Goal: Task Accomplishment & Management: Manage account settings

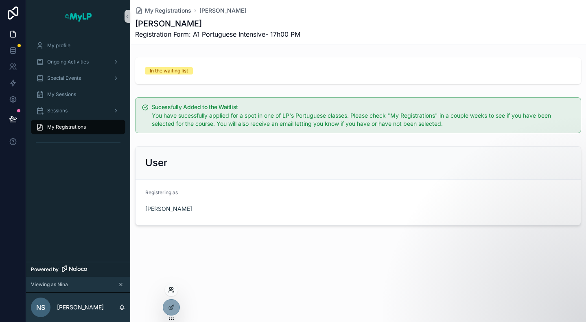
click at [170, 291] on icon at bounding box center [171, 290] width 7 height 7
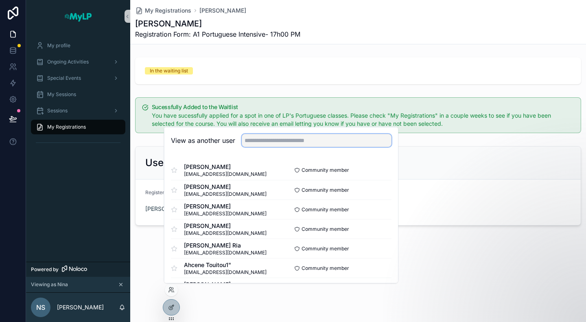
click at [278, 142] on input "text" at bounding box center [317, 140] width 150 height 13
type input "*"
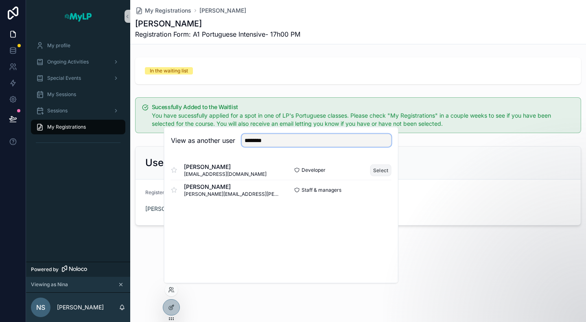
type input "********"
click at [377, 170] on button "Select" at bounding box center [380, 170] width 21 height 12
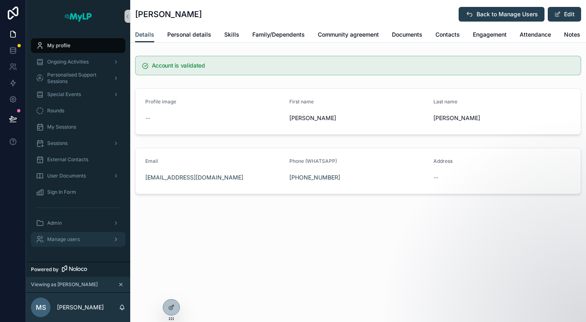
click at [72, 238] on span "Manage users" at bounding box center [63, 239] width 33 height 7
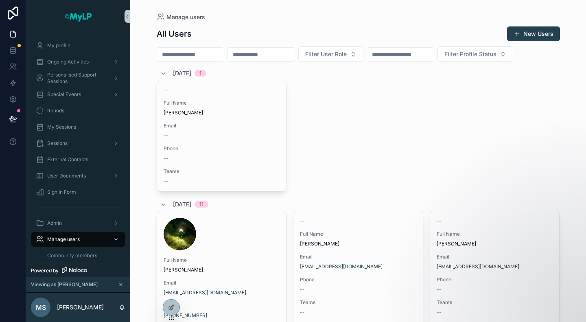
click at [287, 54] on input "scrollable content" at bounding box center [261, 54] width 67 height 11
paste input "**********"
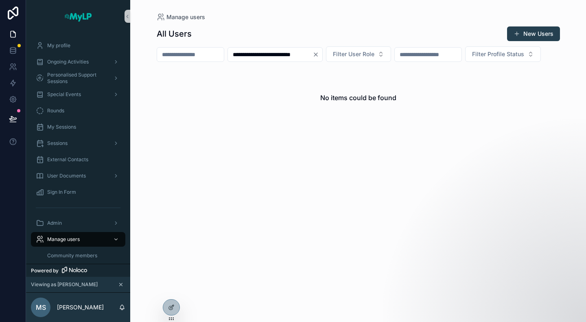
type input "**********"
click at [319, 53] on icon "Clear" at bounding box center [316, 54] width 7 height 7
click at [205, 55] on input "scrollable content" at bounding box center [190, 54] width 67 height 11
type input "**"
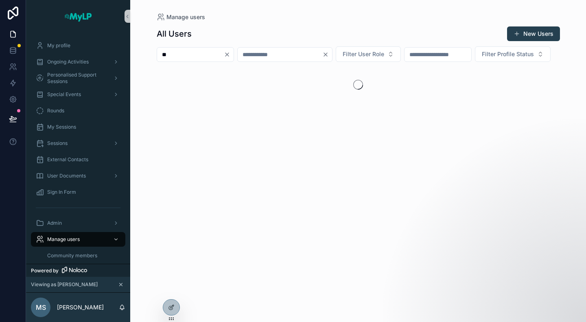
type input "**********"
type input "******"
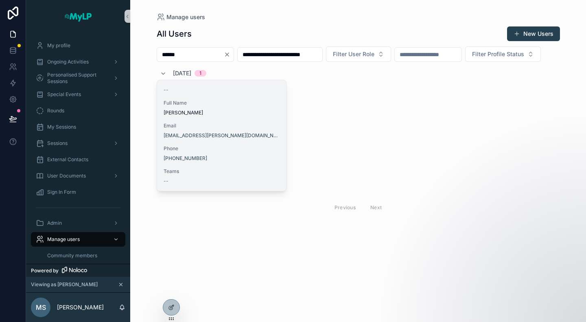
click at [248, 162] on div "+351 920 144 188" at bounding box center [222, 158] width 116 height 7
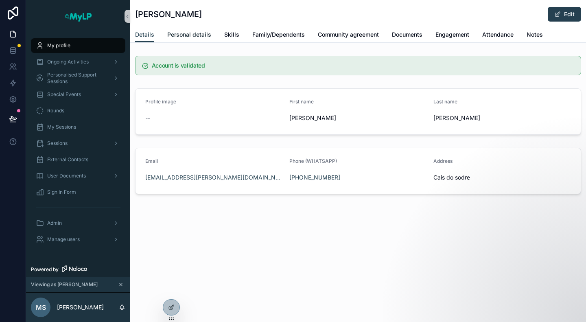
click at [176, 32] on span "Personal details" at bounding box center [189, 35] width 44 height 8
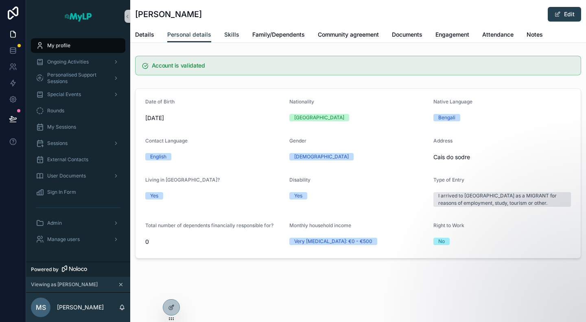
click at [227, 36] on span "Skills" at bounding box center [231, 35] width 15 height 8
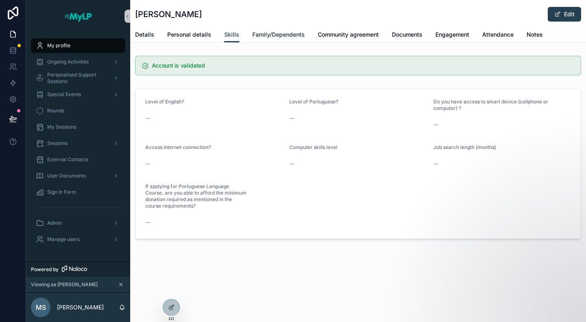
click at [268, 34] on span "Family/Dependents" at bounding box center [278, 35] width 53 height 8
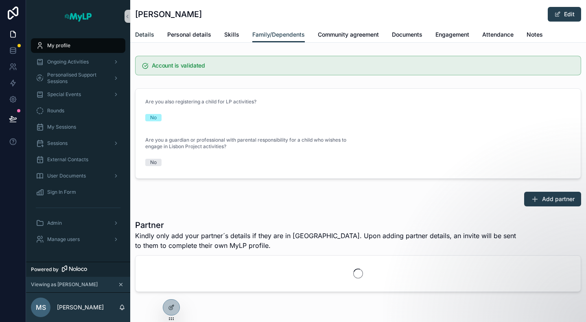
click at [146, 35] on span "Details" at bounding box center [144, 35] width 19 height 8
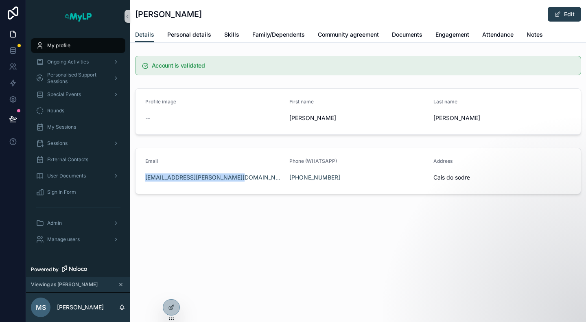
drag, startPoint x: 239, startPoint y: 178, endPoint x: 141, endPoint y: 178, distance: 98.5
click at [141, 178] on form "Email kamal.sarder.lisbon@gmail.com Phone (WHATSAPP) +351 920 144 188 Address C…" at bounding box center [358, 171] width 445 height 46
copy link "kamal.sarder.lisbon@gmail.com"
click at [261, 234] on div "Kamal Sarder Edit Details Details Personal details Skills Family/Dependents Com…" at bounding box center [358, 125] width 456 height 250
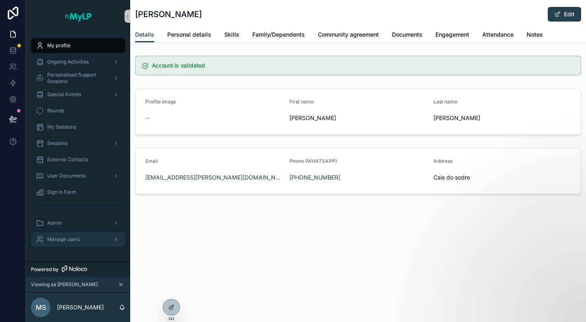
click at [65, 238] on span "Manage users" at bounding box center [63, 239] width 33 height 7
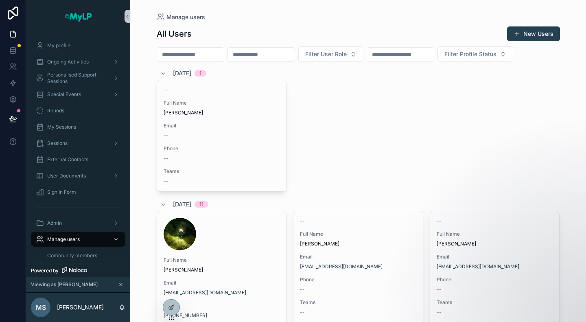
click at [217, 51] on input "scrollable content" at bounding box center [190, 54] width 67 height 11
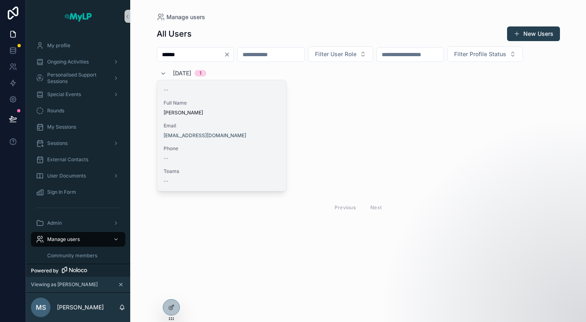
type input "******"
click at [213, 116] on span "Sujita Pariyar" at bounding box center [222, 113] width 116 height 7
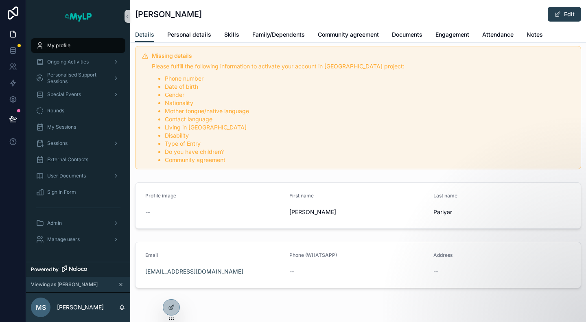
scroll to position [10, 0]
drag, startPoint x: 224, startPoint y: 270, endPoint x: 142, endPoint y: 276, distance: 82.0
click at [142, 276] on form "Email sunilsijudas@gmail.com Phone (WHATSAPP) -- Address --" at bounding box center [358, 265] width 445 height 46
copy link "sunilsijudas@gmail.com"
click at [64, 61] on span "Ongoing Activities" at bounding box center [68, 62] width 42 height 7
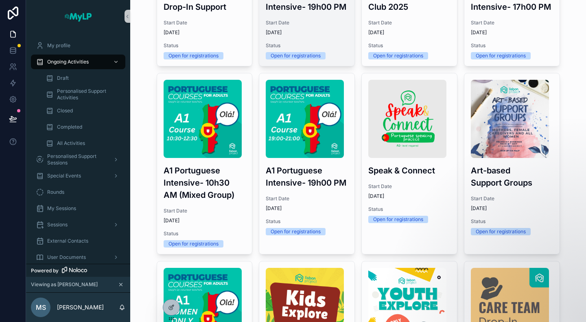
scroll to position [154, 0]
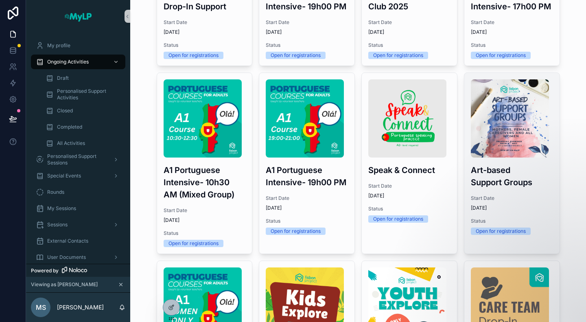
click at [502, 169] on h3 "Art-based Support Groups" at bounding box center [512, 176] width 82 height 24
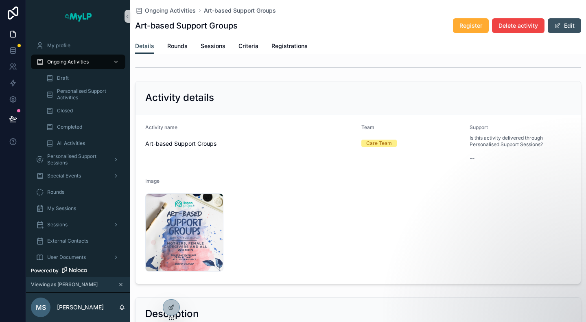
click at [560, 23] on button "Edit" at bounding box center [564, 25] width 33 height 15
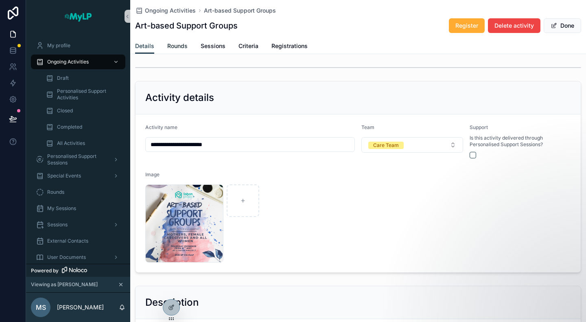
click at [177, 43] on span "Rounds" at bounding box center [177, 46] width 20 height 8
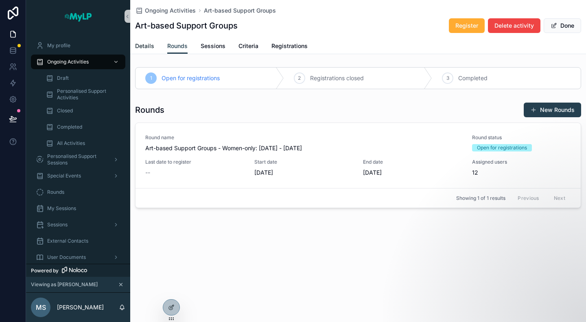
click at [150, 43] on span "Details" at bounding box center [144, 46] width 19 height 8
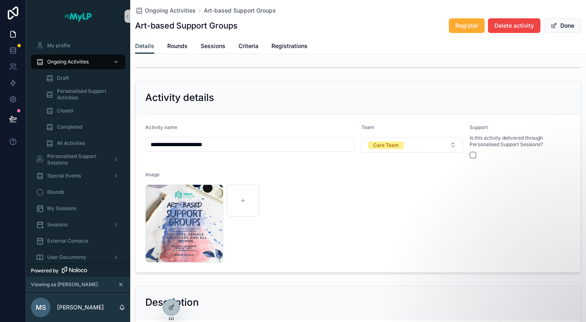
click at [188, 47] on div "Details Rounds Sessions Criteria Registrations" at bounding box center [358, 45] width 446 height 15
click at [177, 45] on span "Rounds" at bounding box center [177, 46] width 20 height 8
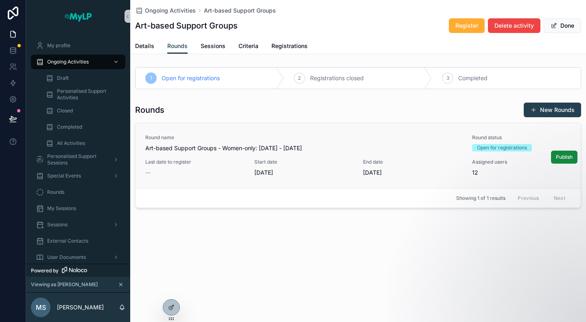
click at [214, 164] on span "Last date to register" at bounding box center [194, 162] width 99 height 7
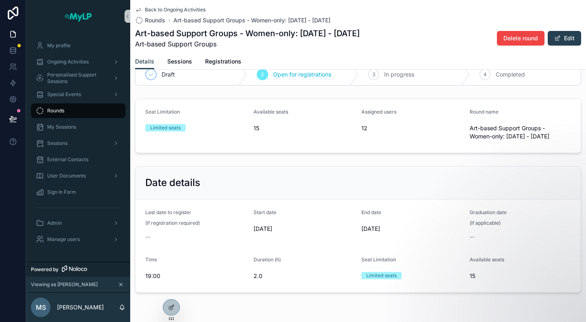
scroll to position [20, 0]
click at [559, 43] on button "Edit" at bounding box center [564, 38] width 33 height 15
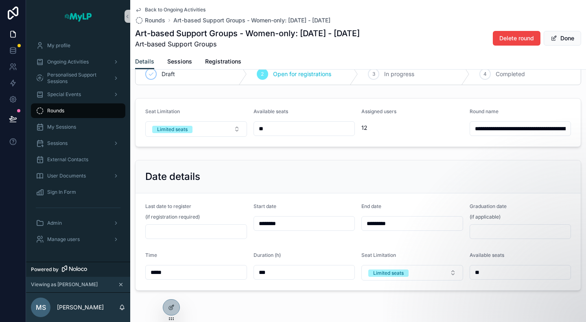
click at [183, 234] on input "scrollable content" at bounding box center [196, 231] width 101 height 11
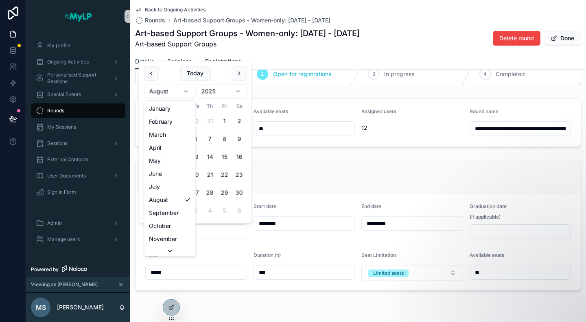
click at [162, 88] on html "**********" at bounding box center [293, 161] width 586 height 322
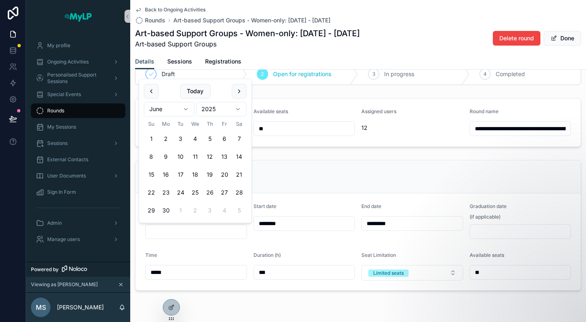
click at [212, 195] on button "26" at bounding box center [210, 193] width 15 height 15
type input "*********"
click at [333, 170] on div "Date details" at bounding box center [358, 176] width 426 height 13
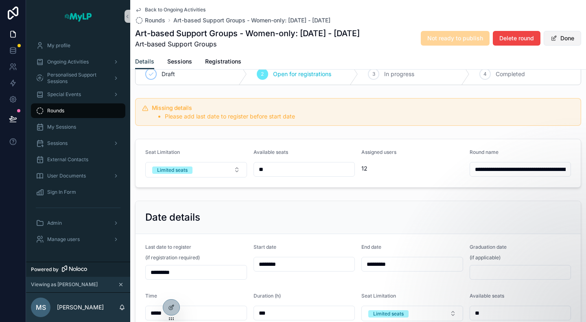
click at [560, 37] on button "Done" at bounding box center [562, 38] width 37 height 15
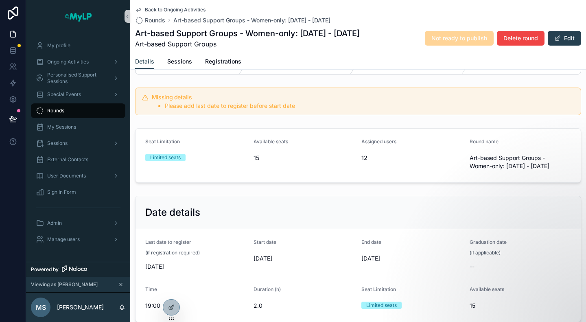
scroll to position [31, 0]
click at [170, 11] on span "Back to Ongoing Activities" at bounding box center [175, 10] width 61 height 7
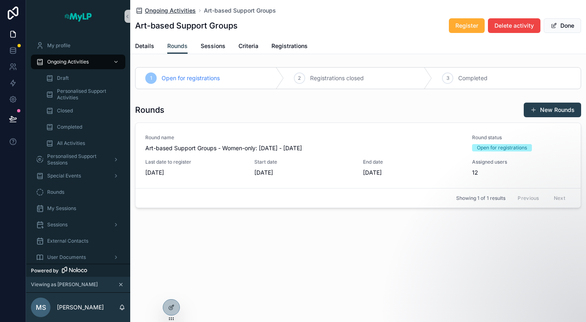
click at [169, 10] on span "Ongoing Activities" at bounding box center [170, 11] width 51 height 8
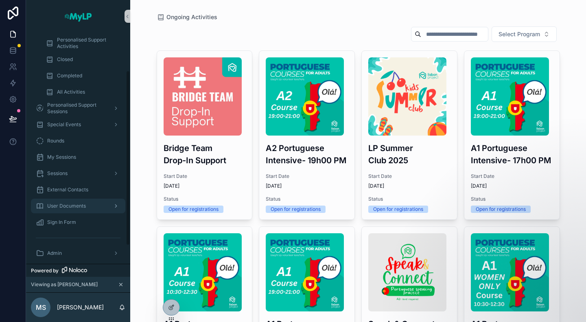
scroll to position [74, 0]
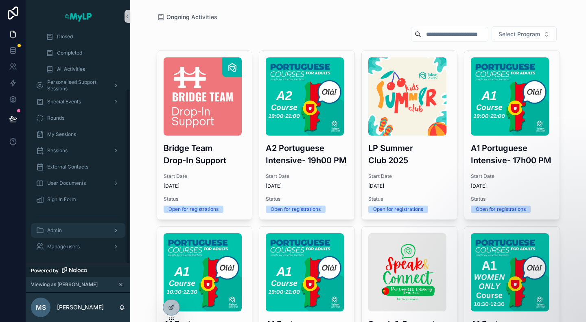
click at [59, 230] on span "Admin" at bounding box center [54, 230] width 15 height 7
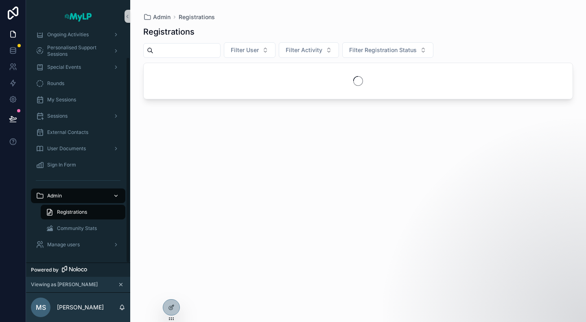
scroll to position [27, 0]
click at [200, 48] on input "scrollable content" at bounding box center [186, 50] width 67 height 11
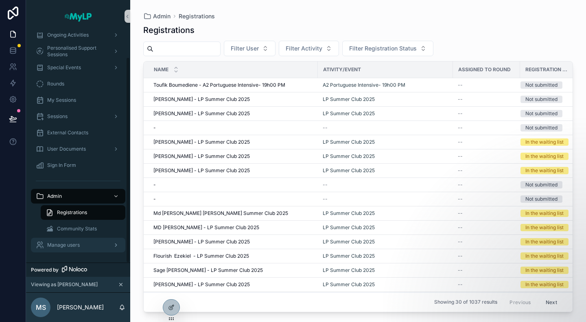
click at [64, 242] on span "Manage users" at bounding box center [63, 245] width 33 height 7
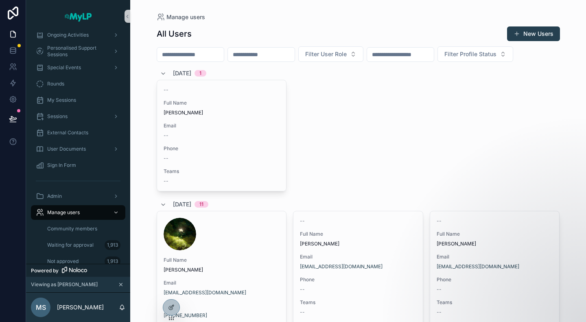
click at [200, 57] on input "scrollable content" at bounding box center [190, 54] width 67 height 11
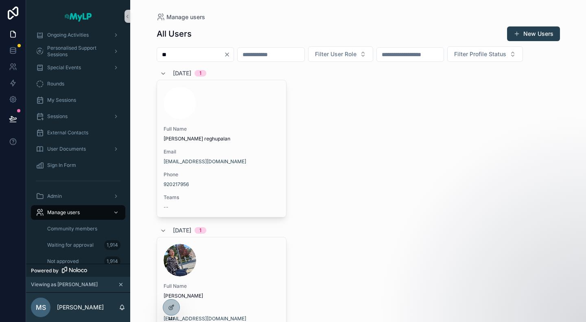
type input "*"
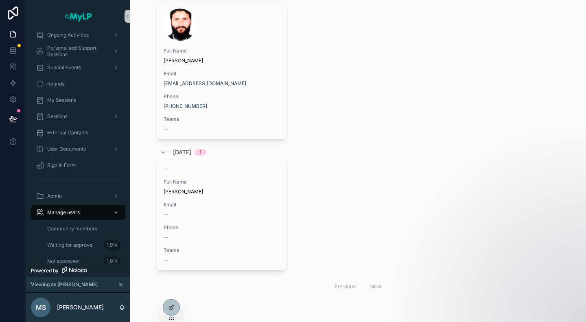
scroll to position [1274, 0]
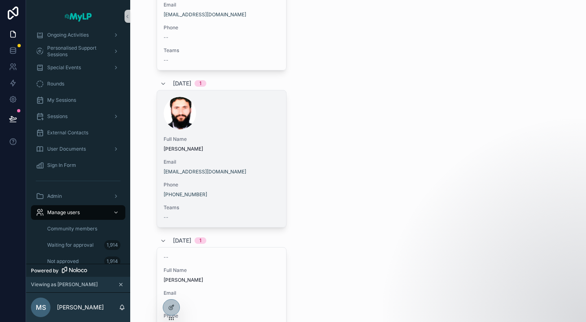
type input "*****"
click at [228, 152] on div "Full Name Shan Ullah" at bounding box center [222, 144] width 116 height 16
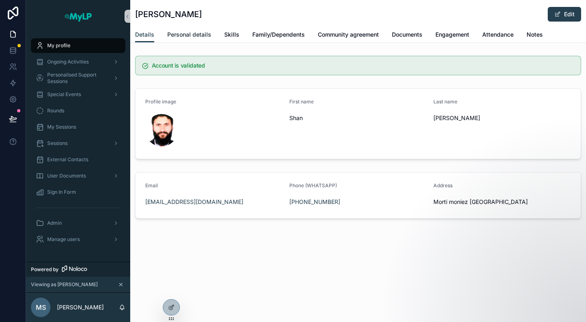
click at [199, 33] on span "Personal details" at bounding box center [189, 35] width 44 height 8
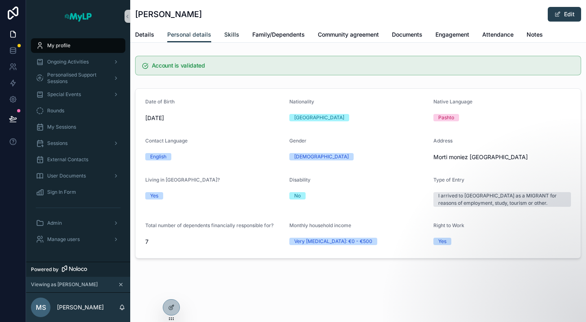
click at [230, 36] on span "Skills" at bounding box center [231, 35] width 15 height 8
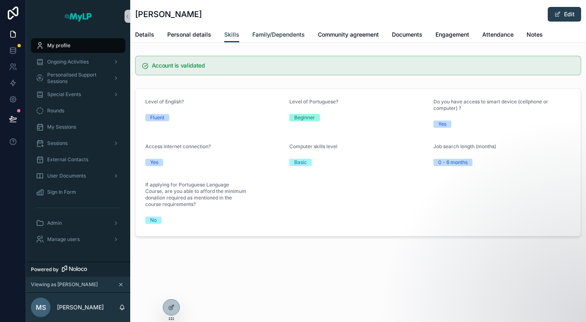
click at [265, 37] on span "Family/Dependents" at bounding box center [278, 35] width 53 height 8
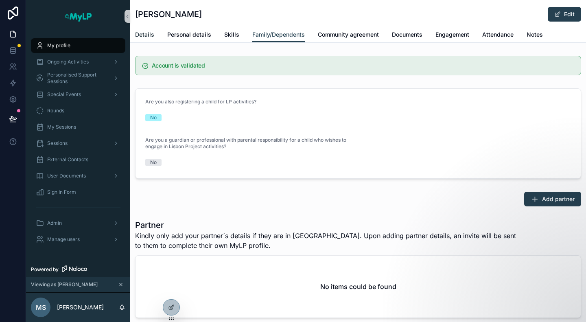
click at [140, 39] on link "Details" at bounding box center [144, 35] width 19 height 16
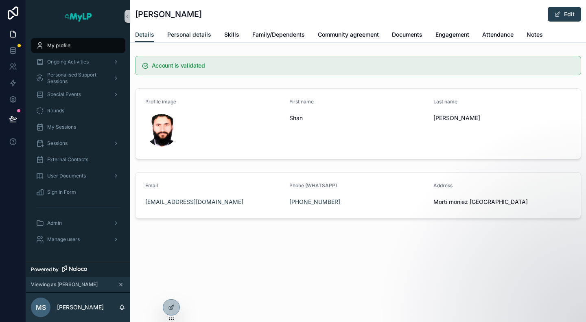
click at [192, 37] on span "Personal details" at bounding box center [189, 35] width 44 height 8
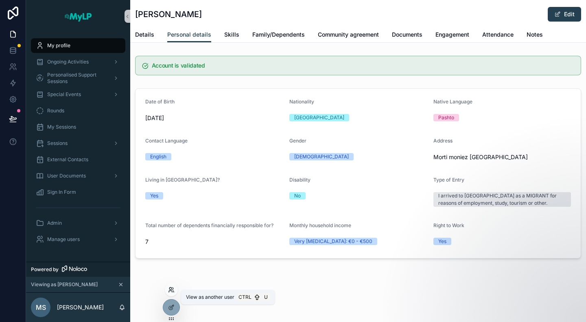
click at [171, 291] on icon at bounding box center [170, 292] width 3 height 2
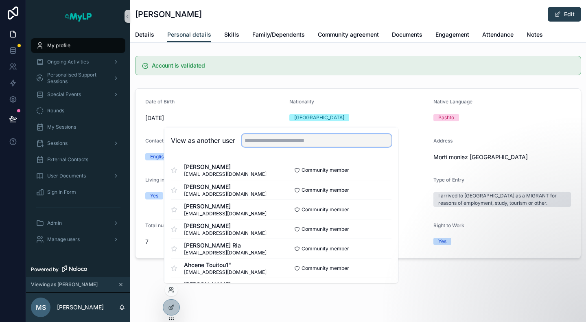
click at [270, 140] on input "text" at bounding box center [317, 140] width 150 height 13
type input "**********"
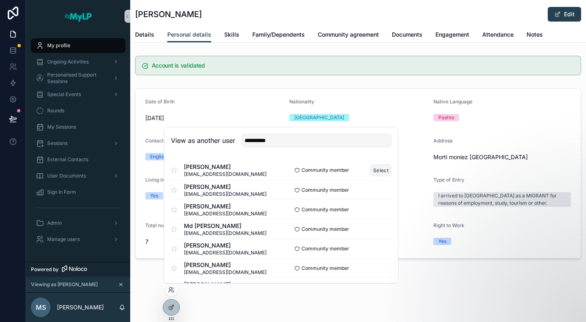
click at [373, 171] on button "Select" at bounding box center [380, 170] width 21 height 12
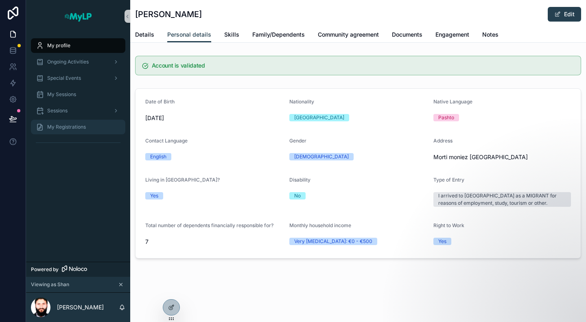
click at [73, 131] on div "My Registrations" at bounding box center [78, 126] width 85 height 13
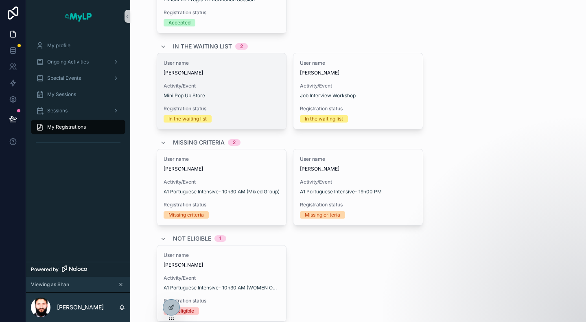
scroll to position [127, 0]
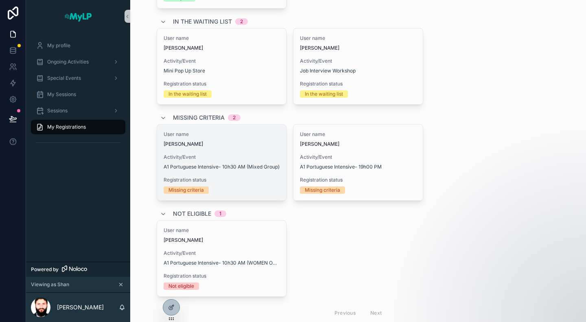
click at [258, 175] on div "User name [PERSON_NAME] Activity/Event A1 Portuguese Intensive- 10h30 AM (Mixed…" at bounding box center [221, 163] width 129 height 76
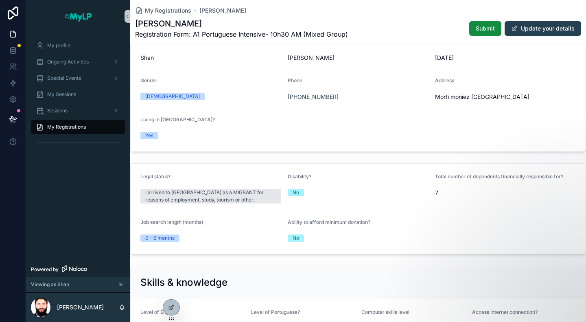
scroll to position [254, 0]
click at [500, 184] on div "Total number of dependents financially responsible for? 7" at bounding box center [505, 189] width 141 height 33
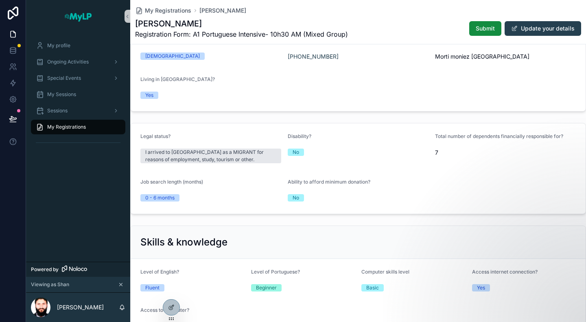
scroll to position [368, 0]
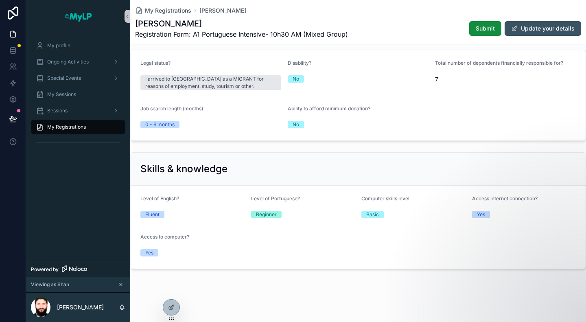
click at [547, 26] on button "Update your details" at bounding box center [543, 28] width 77 height 15
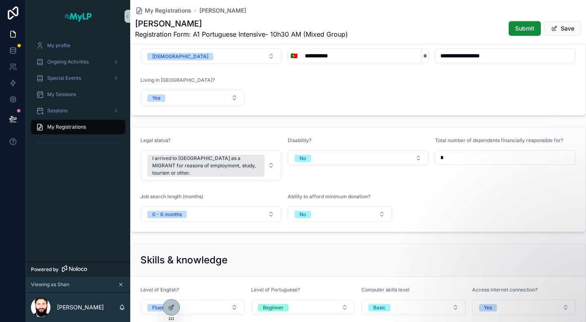
scroll to position [312, 0]
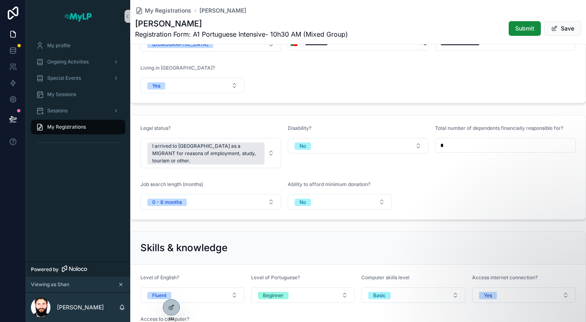
click at [452, 144] on input "*" at bounding box center [506, 145] width 140 height 11
type input "*"
click at [558, 28] on button "Save" at bounding box center [562, 28] width 37 height 15
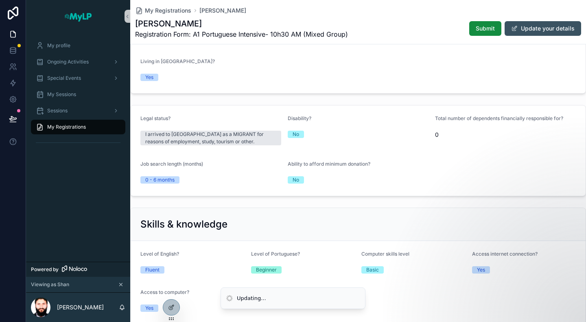
scroll to position [310, 0]
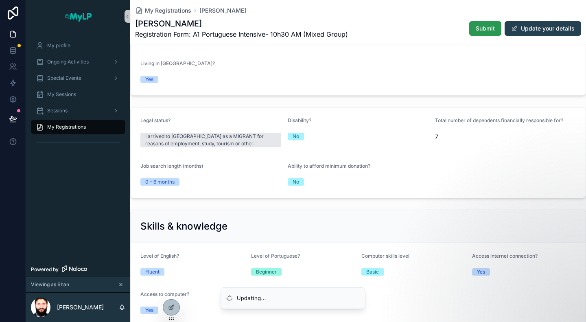
click at [480, 28] on span "Submit" at bounding box center [485, 28] width 19 height 8
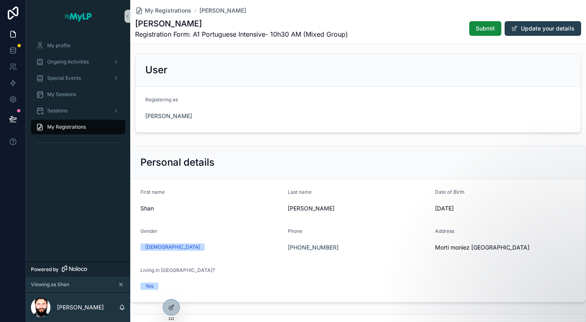
scroll to position [0, 0]
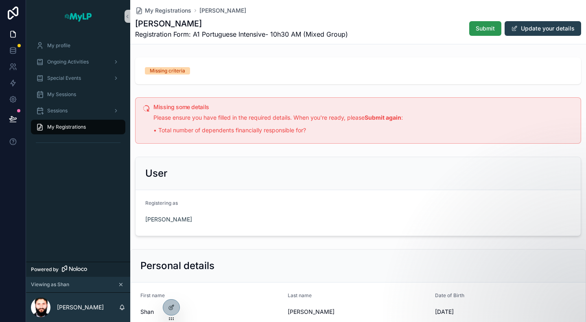
click at [476, 31] on span "Submit" at bounding box center [485, 28] width 19 height 8
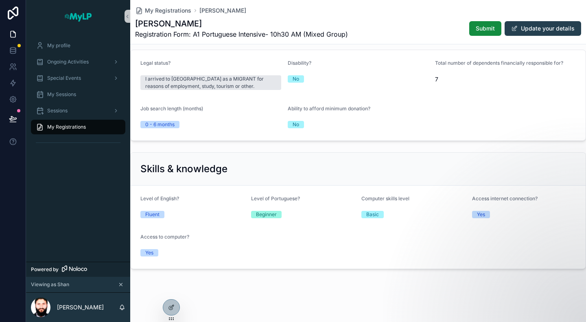
scroll to position [217, 0]
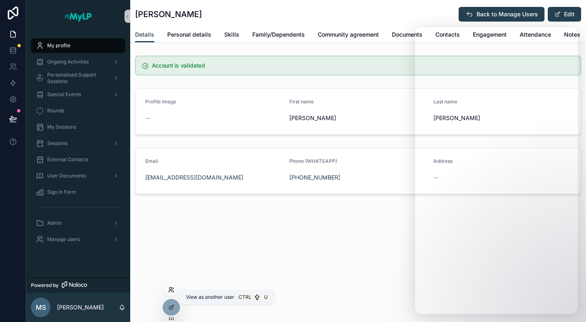
click at [171, 288] on icon at bounding box center [170, 288] width 2 height 2
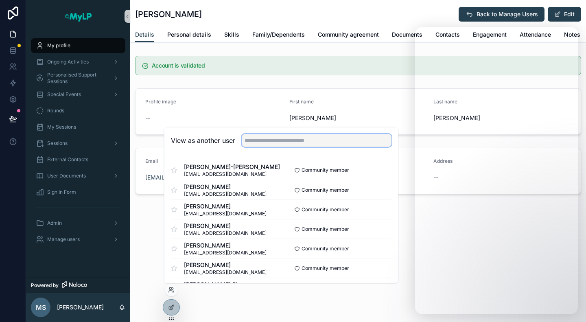
click at [268, 135] on input "text" at bounding box center [317, 140] width 150 height 13
type input "**********"
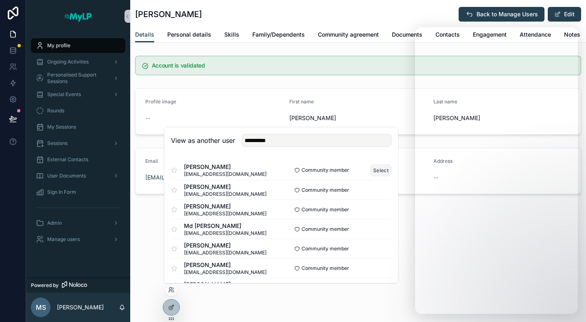
click at [371, 171] on button "Select" at bounding box center [380, 170] width 21 height 12
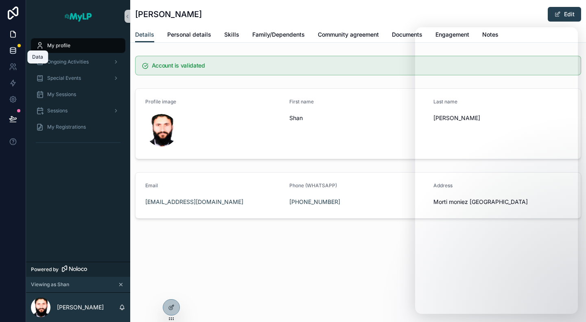
click at [15, 49] on icon at bounding box center [12, 49] width 5 height 2
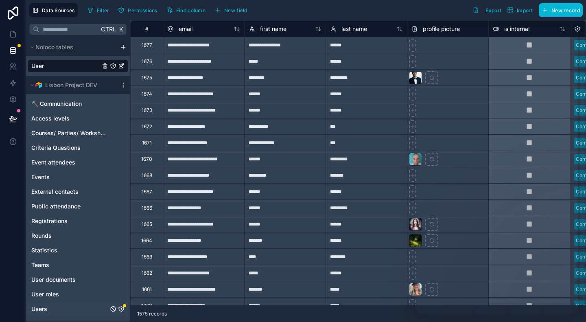
click at [42, 310] on span "Users" at bounding box center [39, 309] width 16 height 8
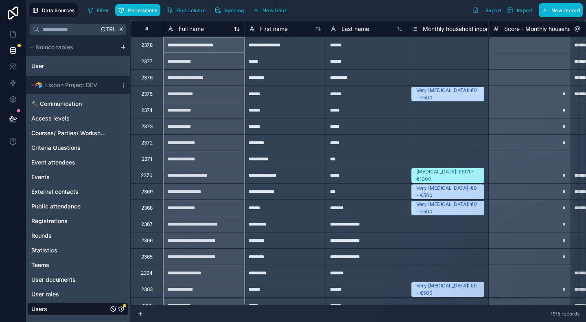
click at [236, 32] on div "Full name" at bounding box center [203, 29] width 73 height 10
click at [238, 29] on icon at bounding box center [238, 29] width 2 height 4
click at [236, 26] on div "**********" at bounding box center [358, 171] width 456 height 302
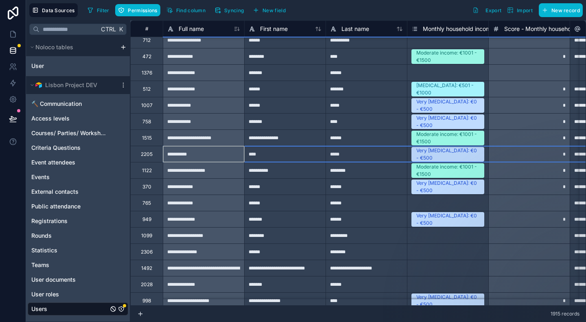
scroll to position [3752, 0]
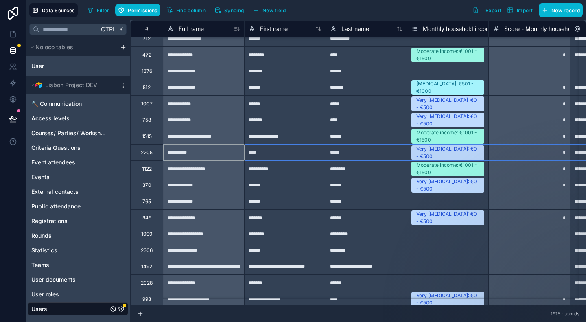
click at [152, 153] on div "2205" at bounding box center [147, 152] width 12 height 7
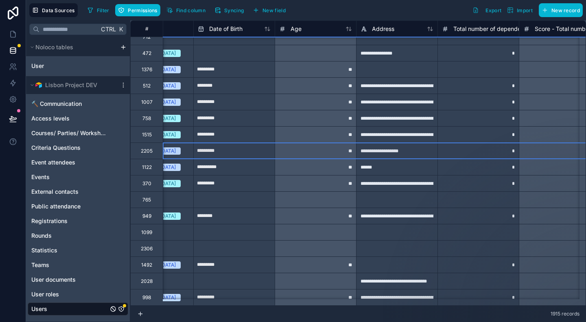
scroll to position [3753, 694]
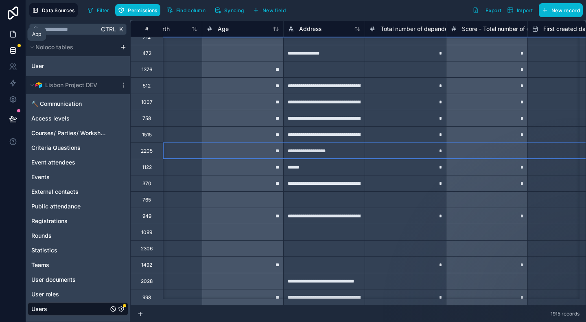
click at [15, 33] on icon at bounding box center [13, 34] width 5 height 6
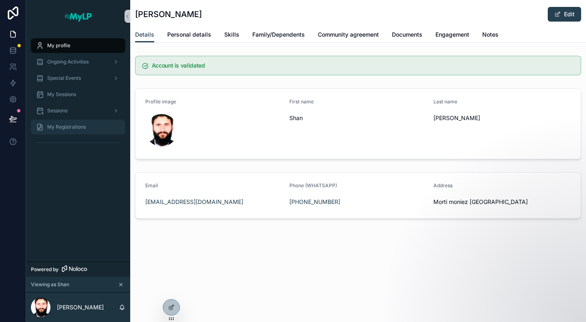
click at [80, 130] on span "My Registrations" at bounding box center [66, 127] width 39 height 7
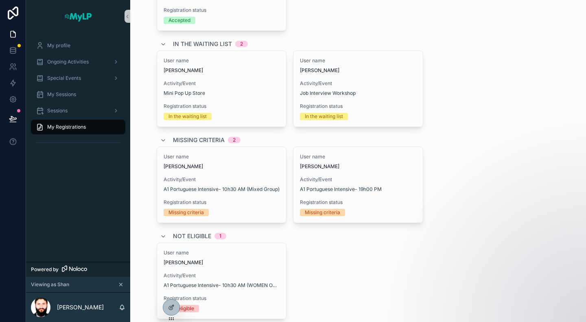
scroll to position [153, 0]
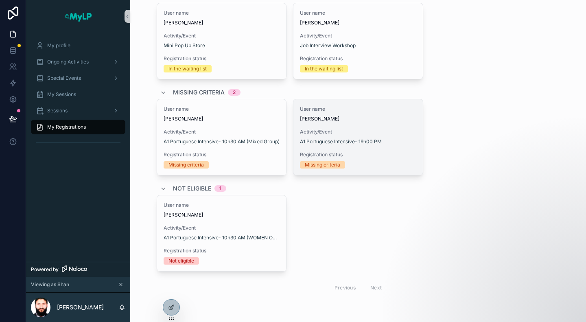
click at [366, 159] on div "Registration status Missing criteria" at bounding box center [358, 159] width 116 height 17
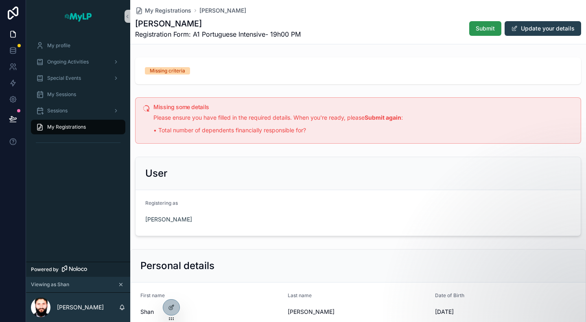
click at [479, 29] on span "Submit" at bounding box center [485, 28] width 19 height 8
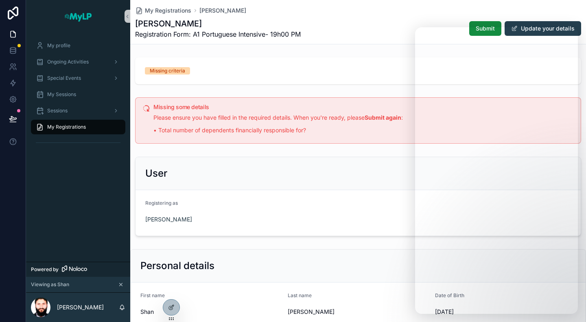
click at [341, 168] on div "User" at bounding box center [358, 173] width 426 height 13
click at [353, 167] on div "User" at bounding box center [358, 173] width 426 height 13
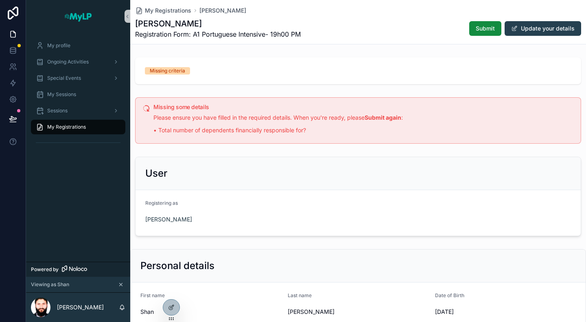
click at [516, 58] on div "Missing criteria" at bounding box center [358, 70] width 446 height 27
click at [172, 309] on icon at bounding box center [171, 308] width 4 height 4
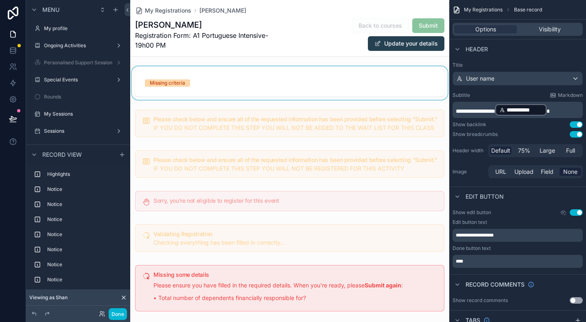
click at [206, 82] on div "scrollable content" at bounding box center [289, 82] width 319 height 33
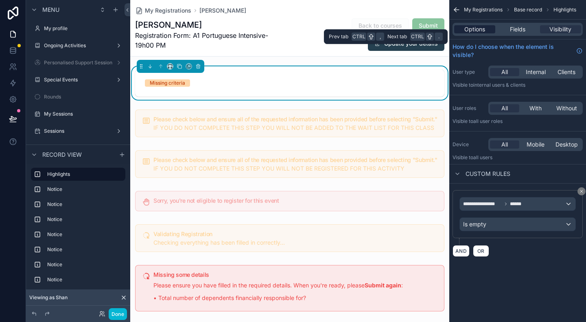
click at [480, 27] on span "Options" at bounding box center [474, 29] width 21 height 8
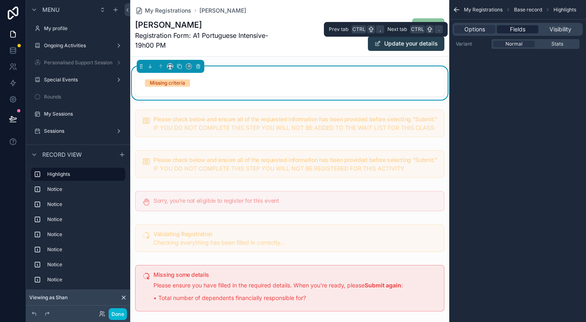
click at [515, 28] on span "Fields" at bounding box center [517, 29] width 15 height 8
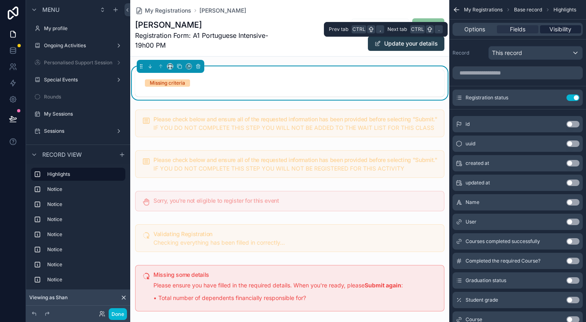
click at [559, 26] on span "Visibility" at bounding box center [561, 29] width 22 height 8
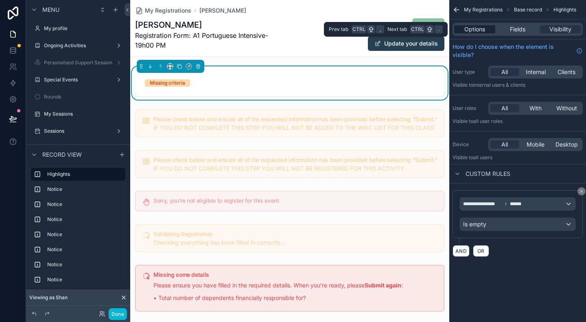
click at [491, 28] on div "Options" at bounding box center [474, 29] width 41 height 8
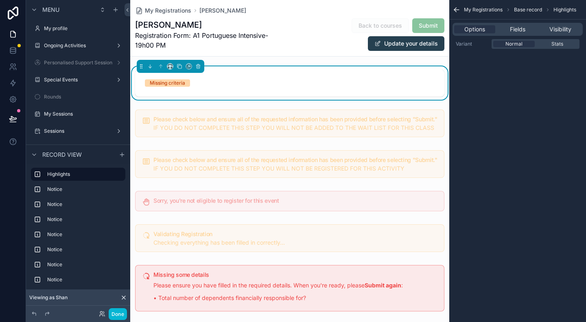
click at [456, 10] on icon "scrollable content" at bounding box center [456, 10] width 5 height 0
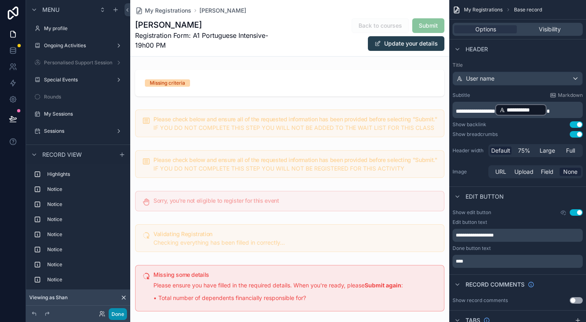
click at [116, 312] on button "Done" at bounding box center [118, 314] width 18 height 12
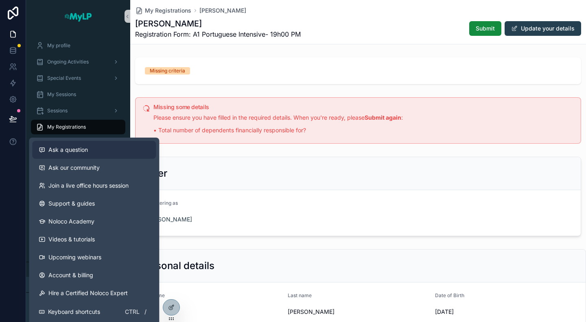
click at [56, 147] on span "Ask a question" at bounding box center [67, 150] width 39 height 8
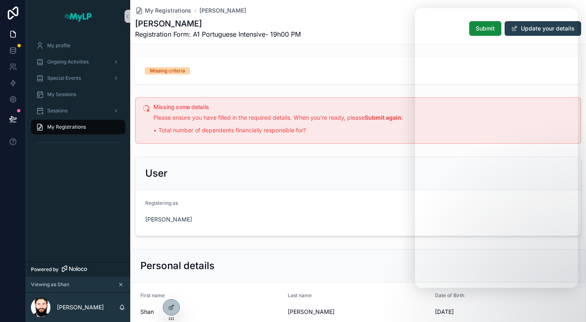
click at [312, 163] on div "User" at bounding box center [358, 173] width 445 height 33
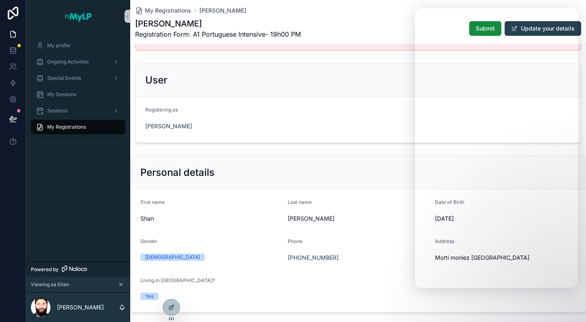
scroll to position [94, 0]
click at [354, 189] on form "First name Shan Last name Ullah Date of Birth 5/13/1982 Gender Male Phone +351 …" at bounding box center [358, 250] width 455 height 123
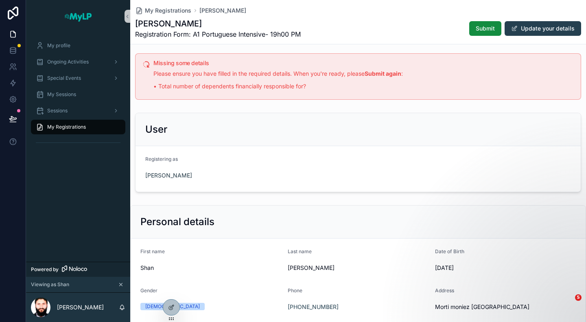
scroll to position [0, 0]
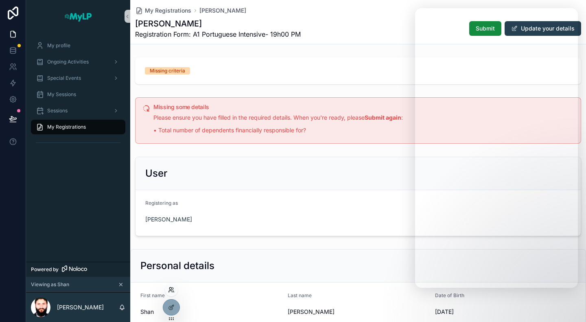
click at [171, 292] on icon at bounding box center [171, 290] width 7 height 7
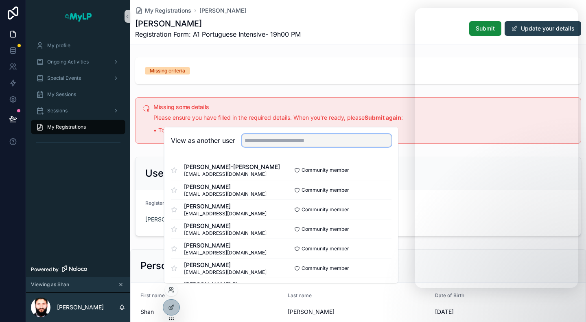
click at [274, 138] on input "text" at bounding box center [317, 140] width 150 height 13
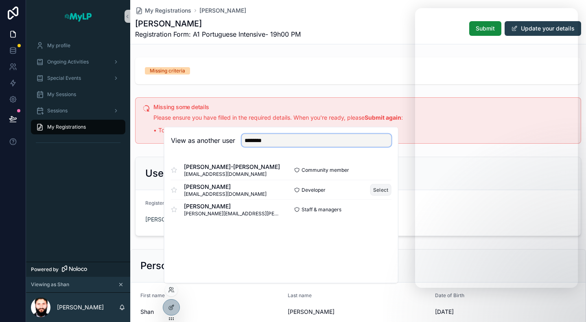
type input "********"
click at [379, 191] on button "Select" at bounding box center [380, 190] width 21 height 12
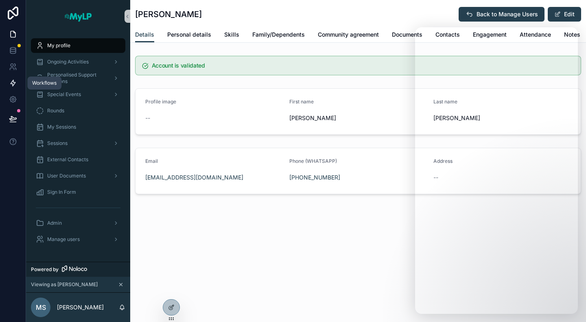
click at [14, 85] on icon at bounding box center [13, 83] width 8 height 8
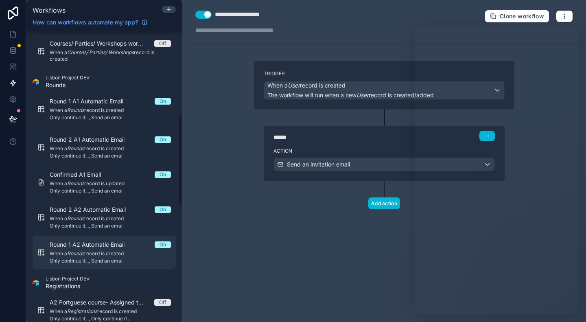
scroll to position [267, 0]
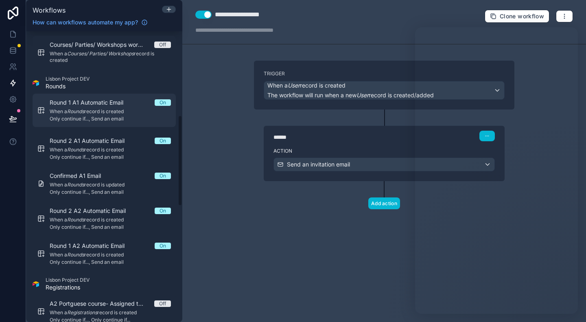
click at [108, 106] on div "Round 1 A1 Automatic Email On When a Rounds record is created Only continue if.…" at bounding box center [110, 111] width 121 height 24
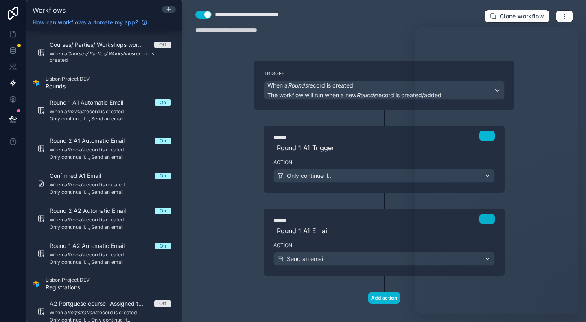
click at [208, 16] on button "Use setting" at bounding box center [203, 15] width 16 height 8
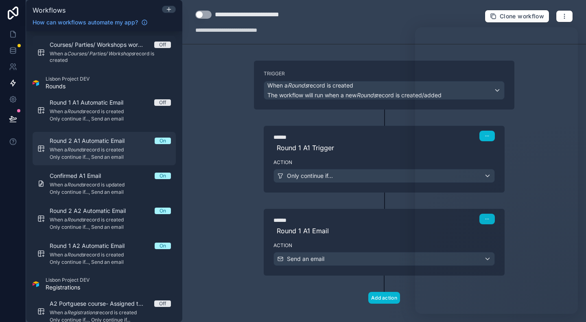
click at [129, 139] on span "Round 2 A1 Automatic Email" at bounding box center [92, 141] width 85 height 8
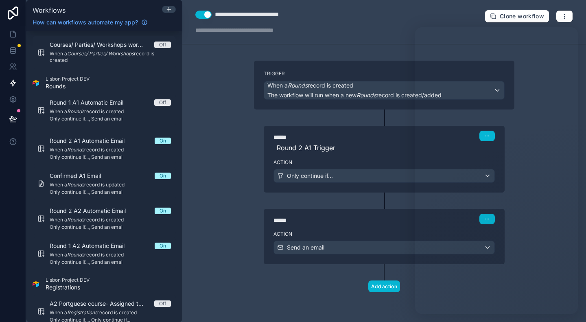
click at [207, 15] on button "Use setting" at bounding box center [203, 15] width 16 height 8
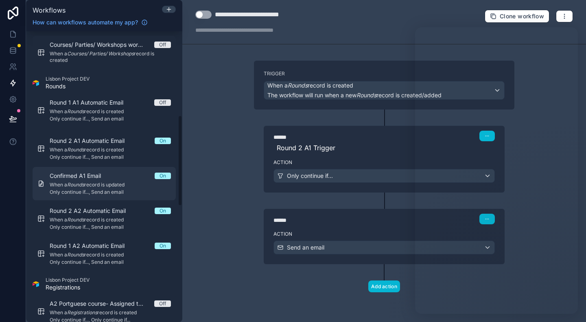
click at [106, 188] on div "Confirmed A1 Email On When a Rounds record is updated Only continue if..., Send…" at bounding box center [110, 184] width 121 height 24
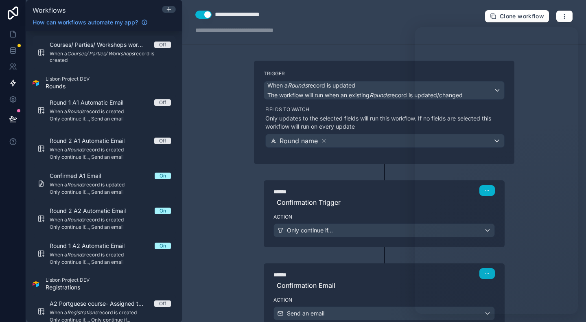
click at [207, 16] on button "Use setting" at bounding box center [203, 15] width 16 height 8
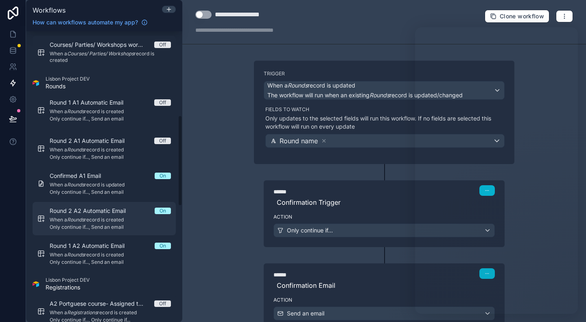
click at [101, 213] on span "Round 2 A2 Automatic Email" at bounding box center [93, 211] width 86 height 8
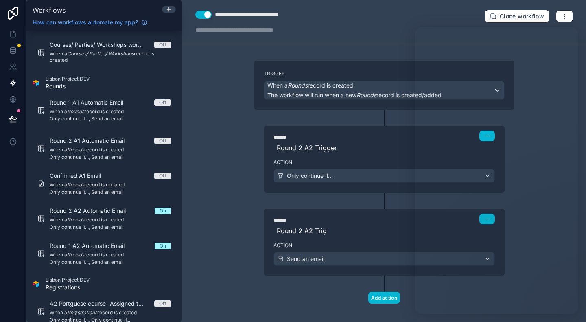
click at [209, 15] on button "Use setting" at bounding box center [203, 15] width 16 height 8
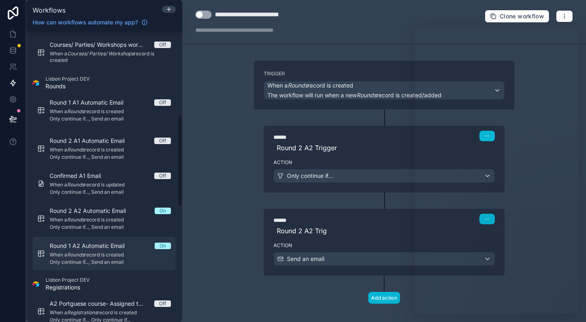
click at [108, 253] on span "When a Rounds record is created" at bounding box center [110, 255] width 121 height 7
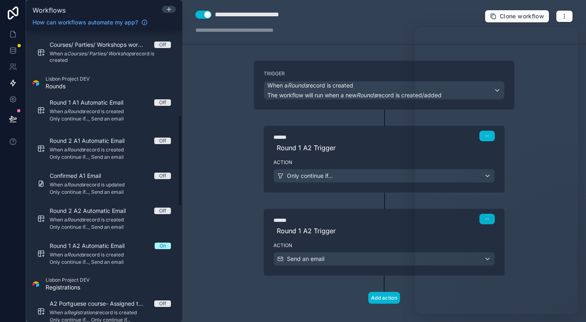
click at [204, 15] on button "Use setting" at bounding box center [203, 15] width 16 height 8
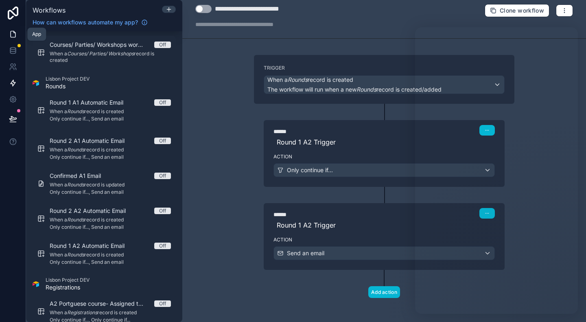
click at [11, 33] on icon at bounding box center [13, 34] width 5 height 6
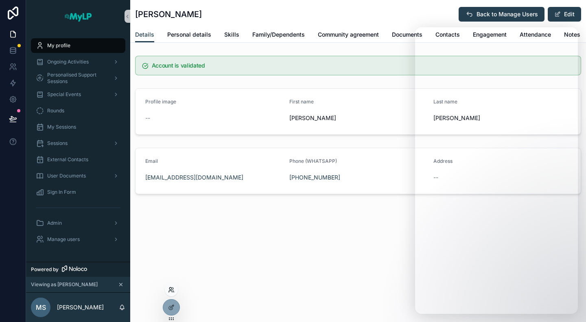
click at [171, 291] on icon at bounding box center [171, 290] width 7 height 7
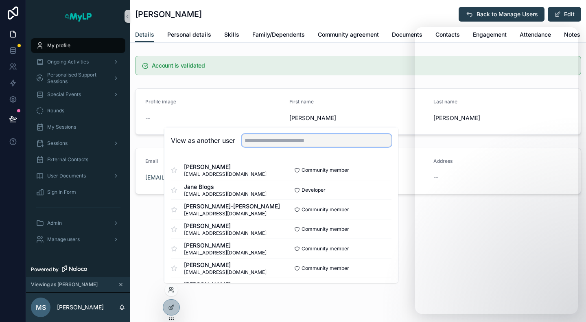
click at [289, 141] on input "text" at bounding box center [317, 140] width 150 height 13
type input "**********"
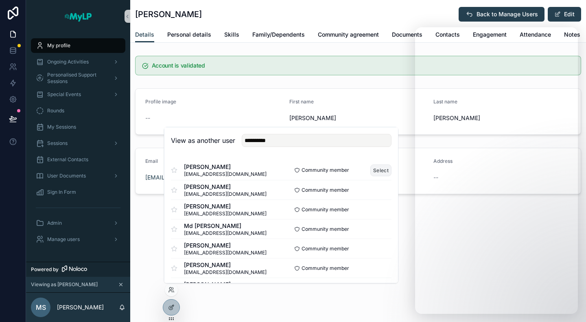
click at [372, 168] on button "Select" at bounding box center [380, 170] width 21 height 12
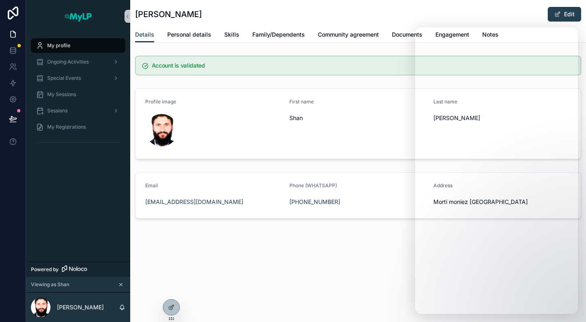
click at [140, 259] on div "Shan Ullah Edit Details Details Personal details Skills Family/Dependents Commu…" at bounding box center [358, 137] width 456 height 274
click at [65, 131] on div "My Registrations" at bounding box center [78, 126] width 85 height 13
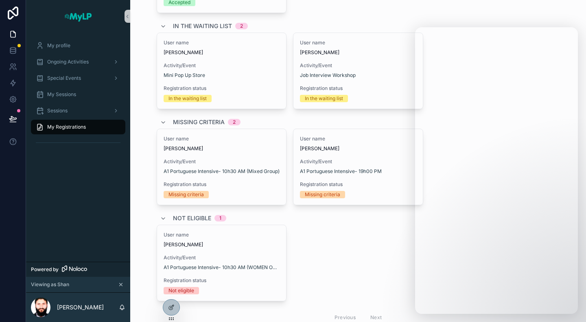
scroll to position [125, 0]
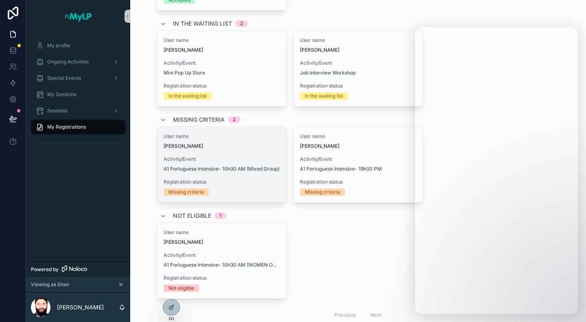
click at [239, 157] on span "Activity/Event" at bounding box center [222, 159] width 116 height 7
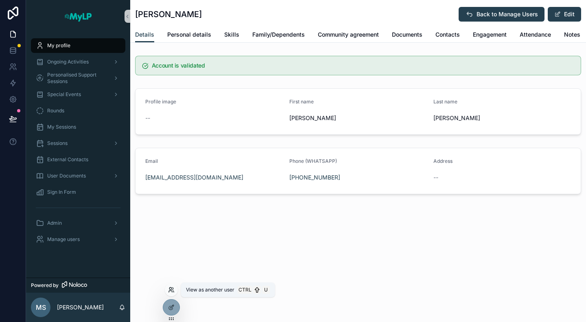
click at [173, 291] on icon at bounding box center [171, 290] width 7 height 7
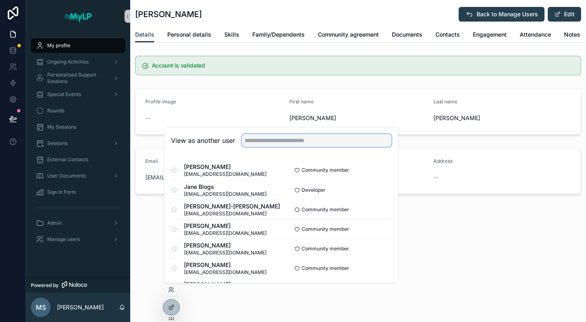
click at [275, 140] on input "text" at bounding box center [317, 140] width 150 height 13
type input "********"
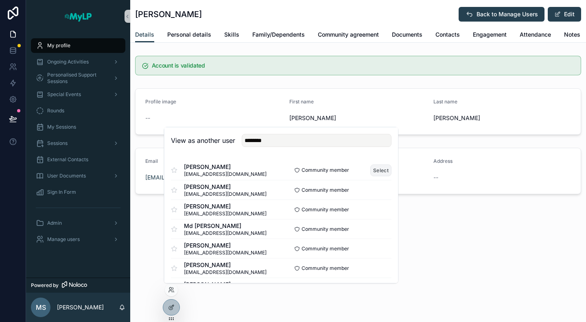
click at [370, 169] on button "Select" at bounding box center [380, 170] width 21 height 12
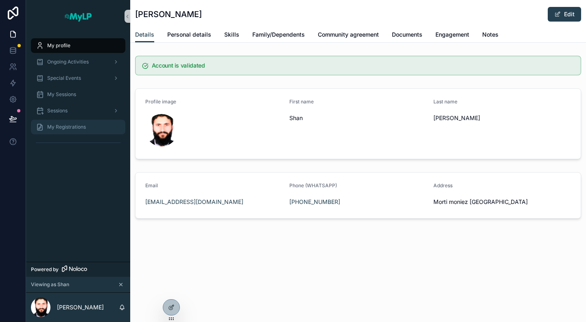
click at [54, 122] on div "My Registrations" at bounding box center [78, 126] width 85 height 13
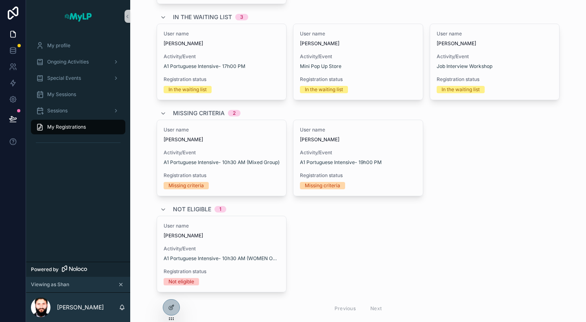
scroll to position [139, 0]
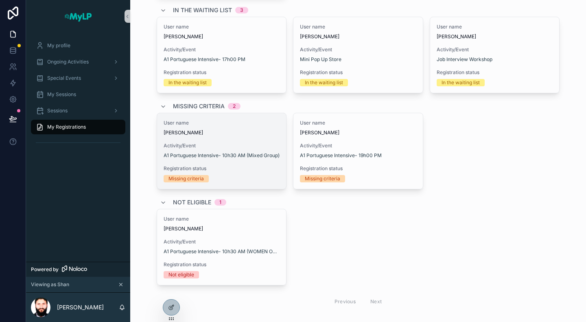
click at [256, 131] on span "[PERSON_NAME]" at bounding box center [222, 132] width 116 height 7
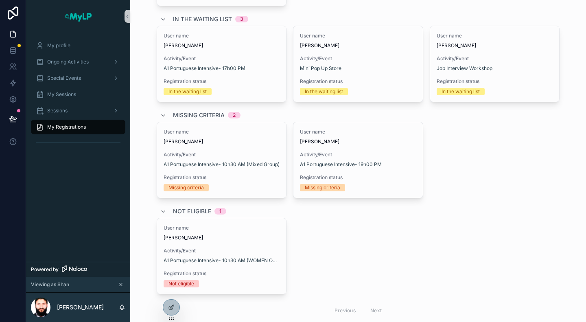
scroll to position [130, 0]
click at [478, 226] on div "User name [PERSON_NAME] Activity/Event A1 Portuguese Intensive- 10h30 AM (WOMEN…" at bounding box center [358, 255] width 403 height 77
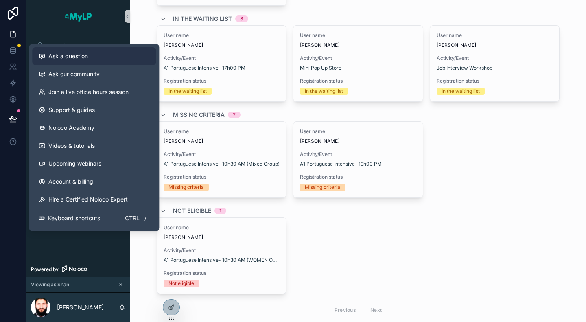
click at [100, 60] on div "Ask a question" at bounding box center [94, 56] width 111 height 8
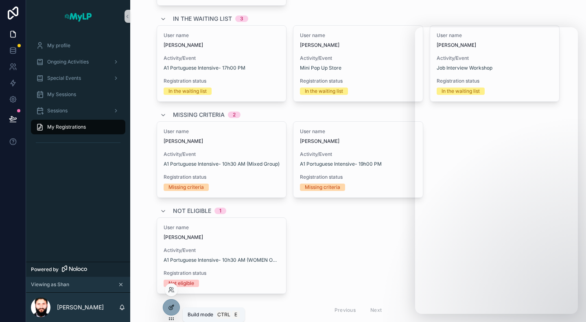
click at [171, 310] on icon at bounding box center [171, 308] width 4 height 4
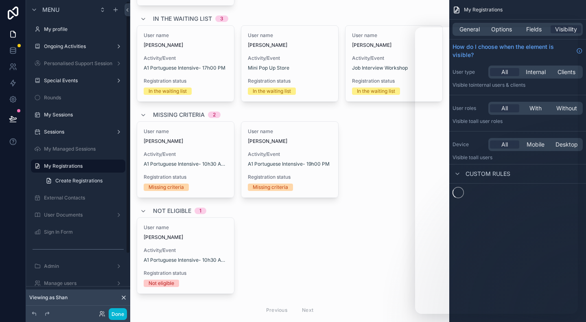
scroll to position [1, 0]
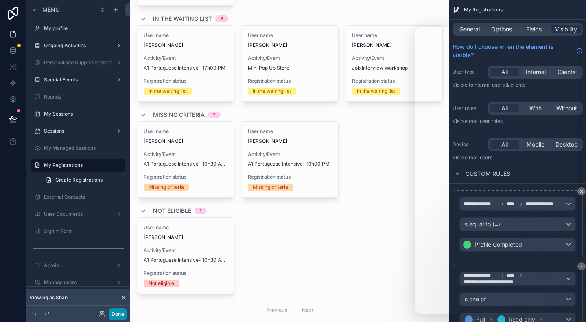
click at [116, 317] on button "Done" at bounding box center [118, 314] width 18 height 12
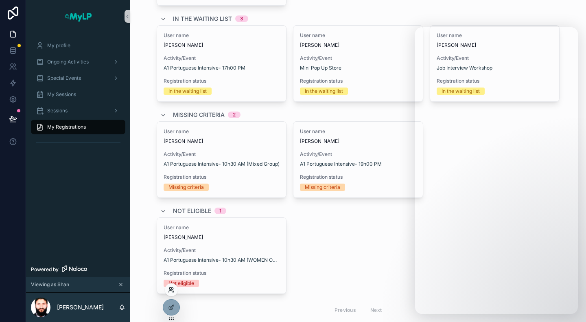
click at [171, 293] on div at bounding box center [171, 289] width 13 height 13
click at [170, 291] on icon at bounding box center [171, 290] width 7 height 7
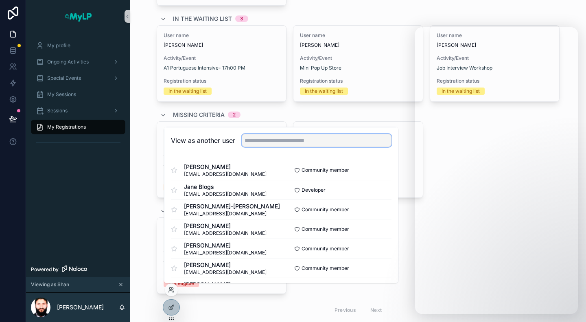
click at [283, 146] on input "text" at bounding box center [317, 140] width 150 height 13
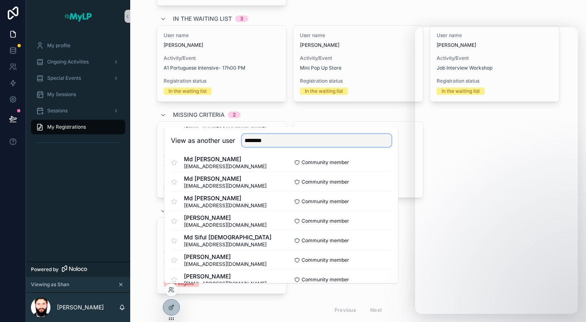
scroll to position [145, 0]
type input "********"
click at [375, 239] on button "Select" at bounding box center [380, 240] width 21 height 12
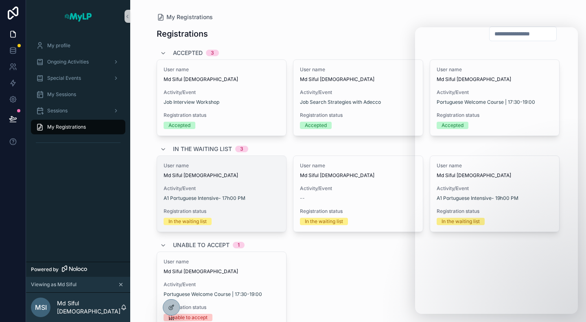
click at [274, 176] on span "Md Siful [DEMOGRAPHIC_DATA]" at bounding box center [222, 175] width 116 height 7
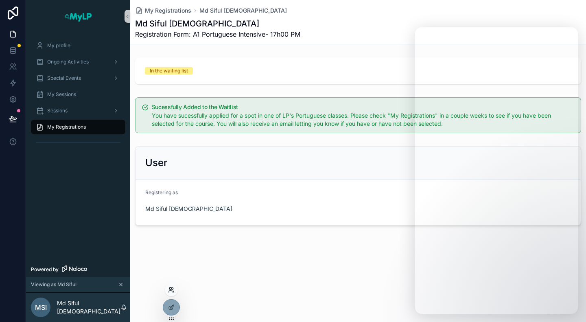
click at [173, 289] on icon at bounding box center [171, 290] width 7 height 7
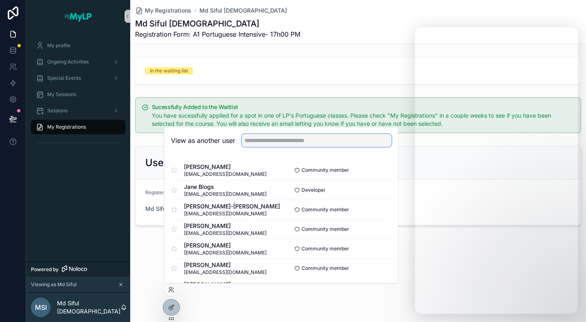
click at [266, 138] on input "text" at bounding box center [317, 140] width 150 height 13
type input "**********"
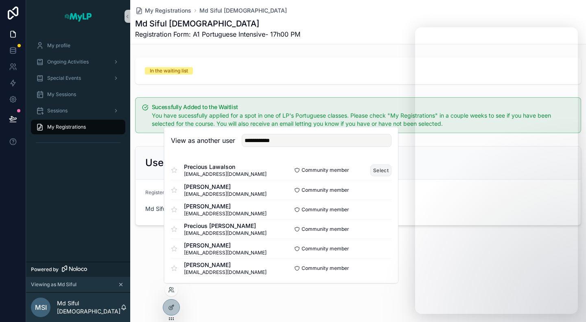
click at [370, 171] on button "Select" at bounding box center [380, 170] width 21 height 12
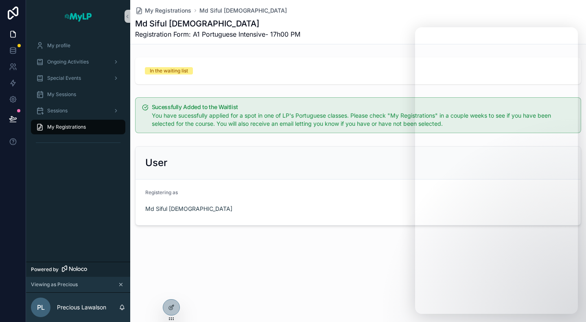
click at [58, 129] on span "My Registrations" at bounding box center [66, 127] width 39 height 7
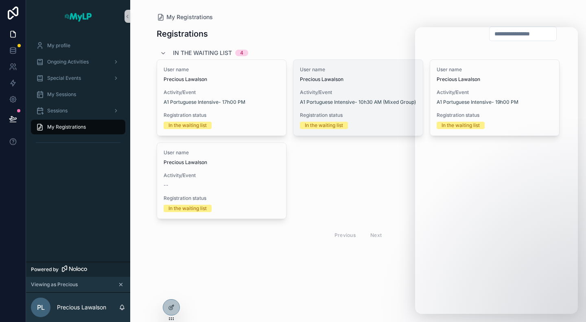
click at [381, 79] on span "Precious Lawalson" at bounding box center [358, 79] width 116 height 7
